Goal: Information Seeking & Learning: Find specific fact

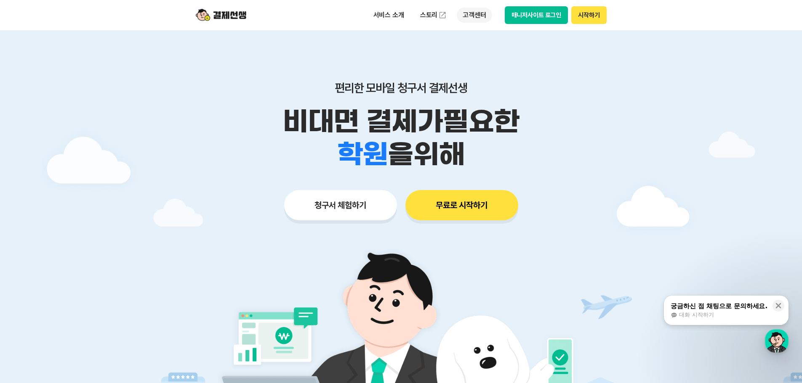
click at [467, 13] on p "고객센터" at bounding box center [474, 15] width 35 height 15
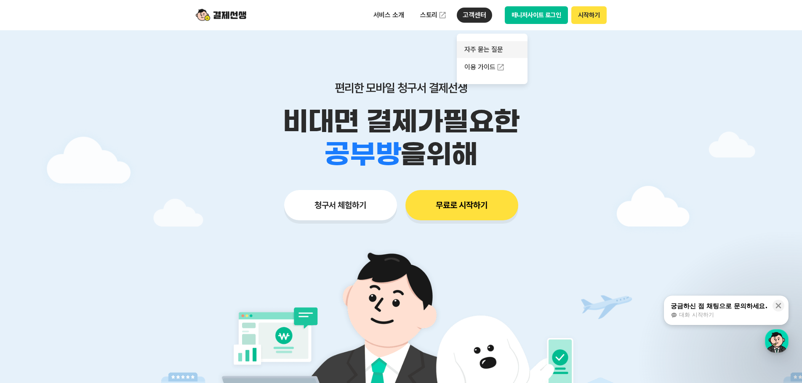
click at [477, 46] on link "자주 묻는 질문" at bounding box center [492, 49] width 71 height 17
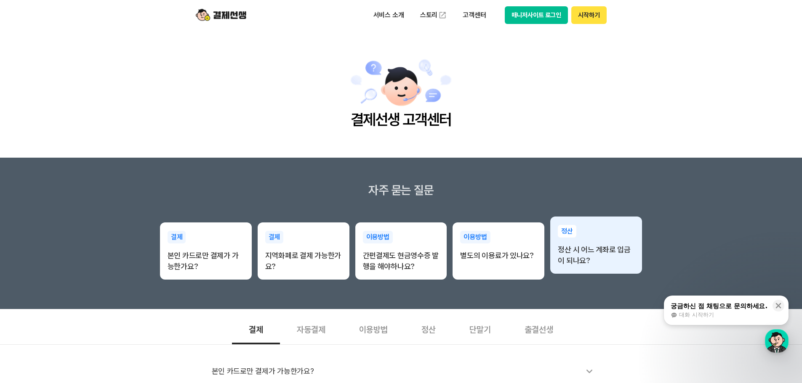
click at [600, 264] on p "정산 시 어느 계좌로 입금이 되나요?" at bounding box center [595, 255] width 77 height 22
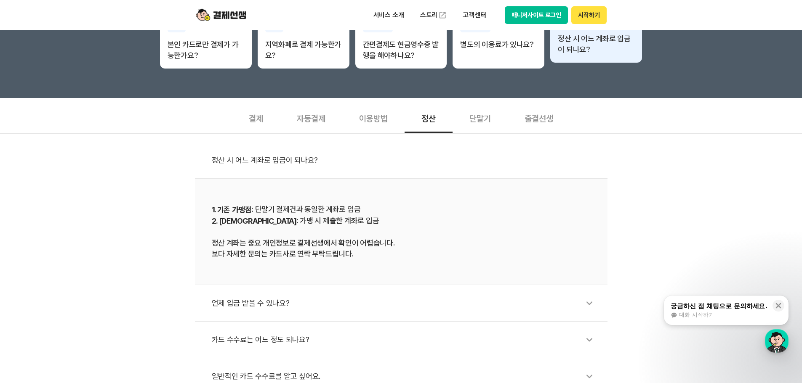
scroll to position [252, 0]
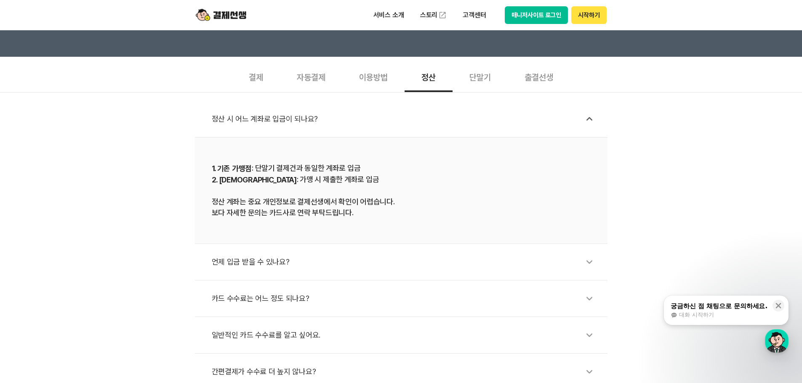
click at [355, 263] on div "언제 입금 받을 수 있나요?" at bounding box center [405, 261] width 387 height 19
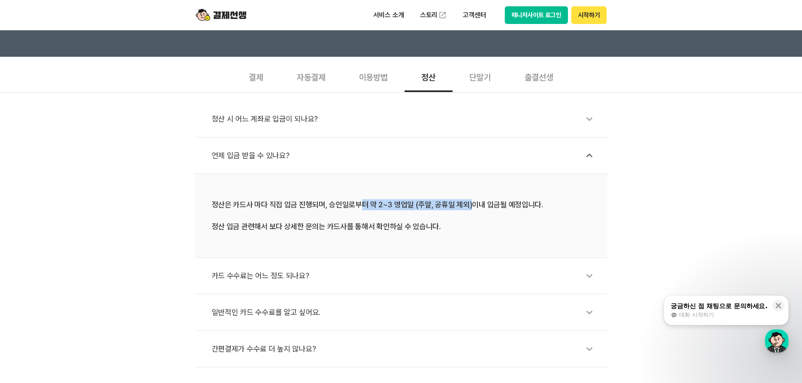
drag, startPoint x: 358, startPoint y: 209, endPoint x: 470, endPoint y: 207, distance: 111.9
click at [470, 207] on div "정산은 카드사 마다 직접 입금 진행되며, 승인일로부터 약 2~3 영업일 (주말, 공휴일 제외)이내 입금될 예정입니다. 정산 입금 관련해서 보다…" at bounding box center [401, 215] width 379 height 33
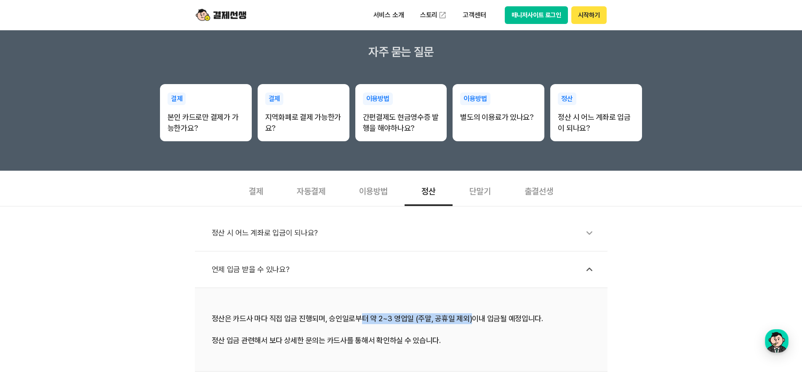
scroll to position [126, 0]
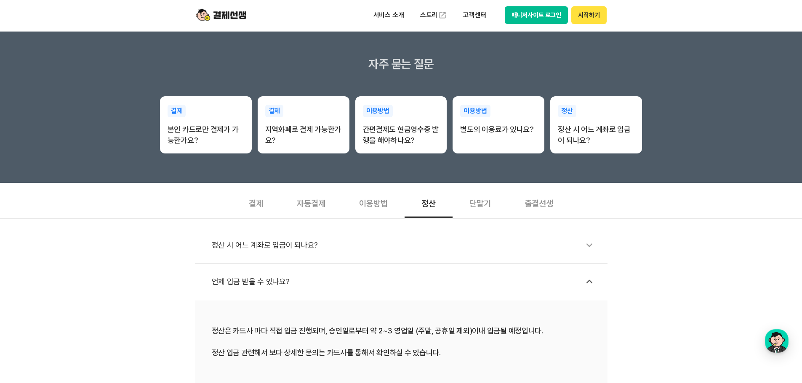
click at [257, 208] on div "결제" at bounding box center [256, 202] width 48 height 31
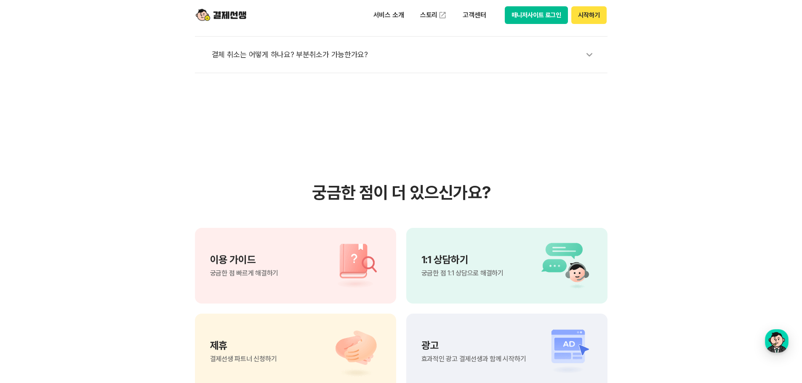
scroll to position [0, 0]
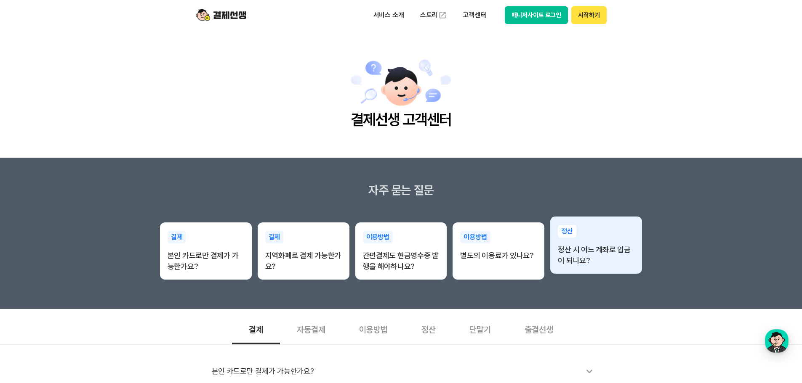
click at [595, 273] on div "정산 정산 시 어느 계좌로 입금이 되나요?" at bounding box center [596, 246] width 92 height 58
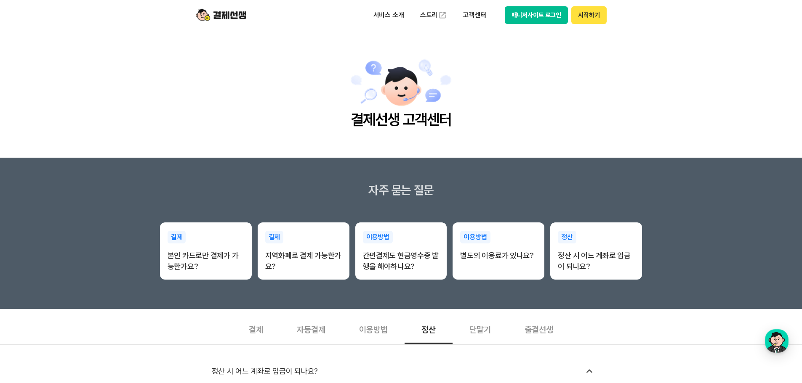
scroll to position [379, 0]
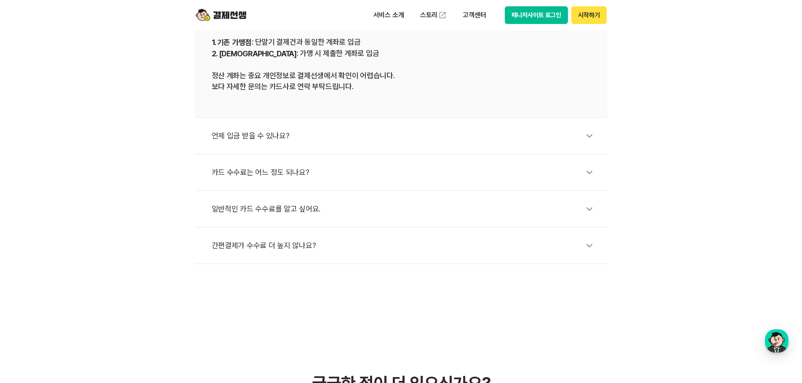
click at [466, 122] on li "언제 입금 받을 수 있나요?" at bounding box center [401, 136] width 412 height 37
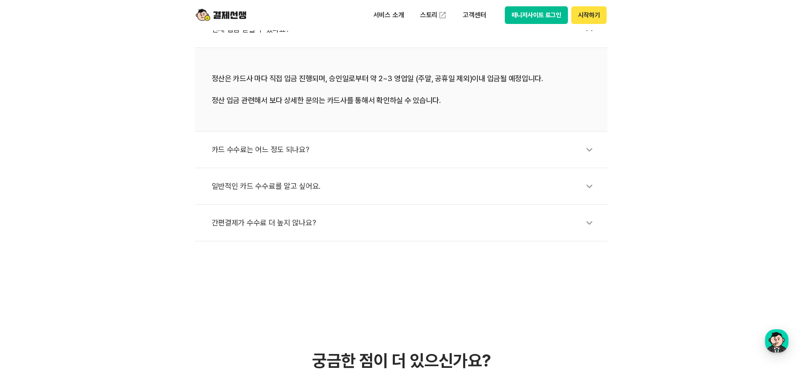
click at [550, 152] on div "카드 수수료는 어느 정도 되나요?" at bounding box center [405, 149] width 387 height 19
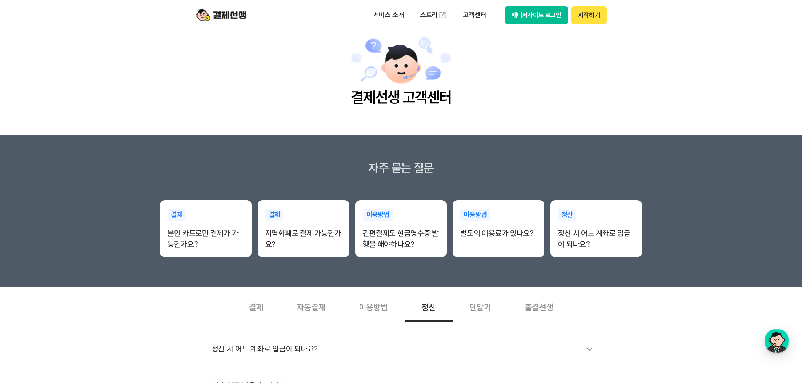
scroll to position [0, 0]
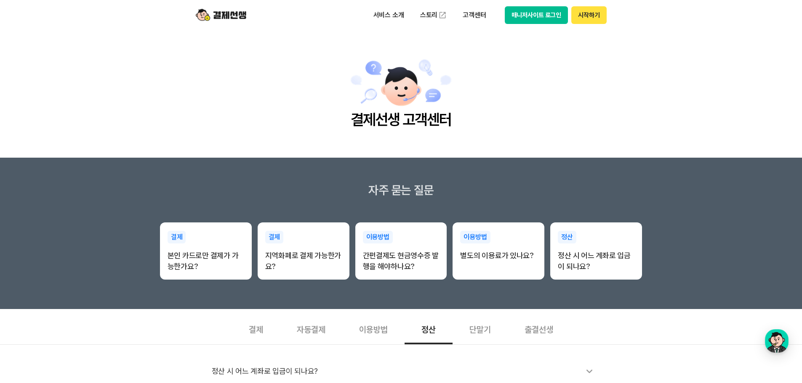
click at [580, 17] on button "시작하기" at bounding box center [588, 15] width 35 height 18
